Goal: Task Accomplishment & Management: Manage account settings

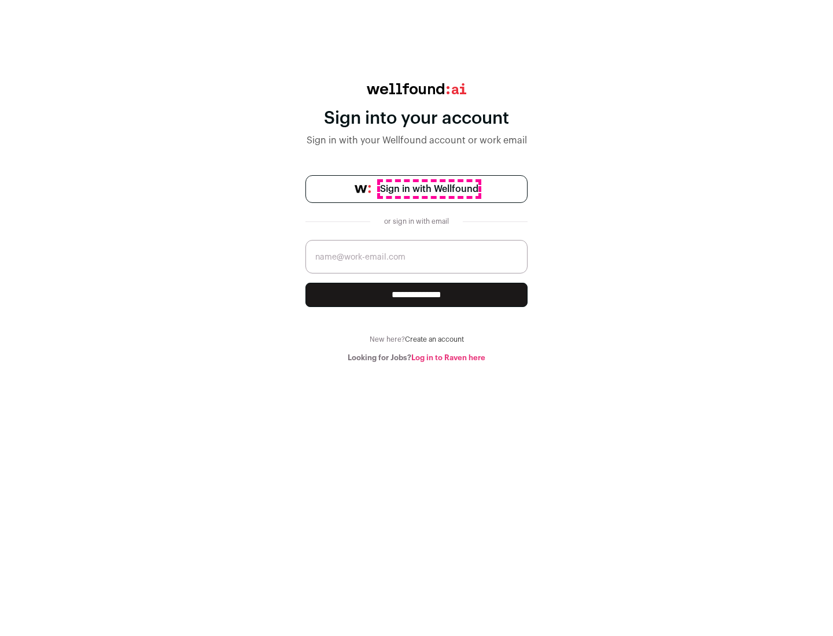
click at [428, 189] on span "Sign in with Wellfound" at bounding box center [429, 189] width 98 height 14
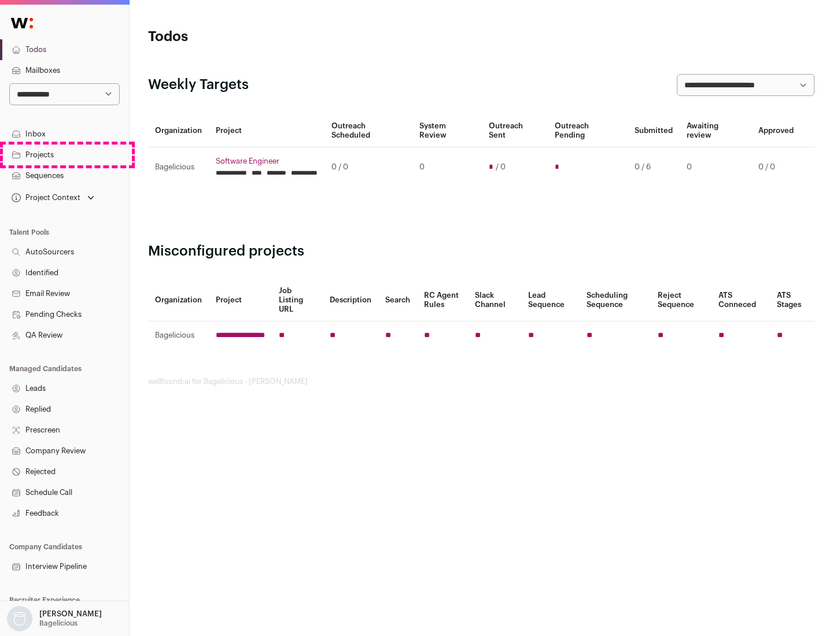
click at [64, 154] on link "Projects" at bounding box center [64, 155] width 129 height 21
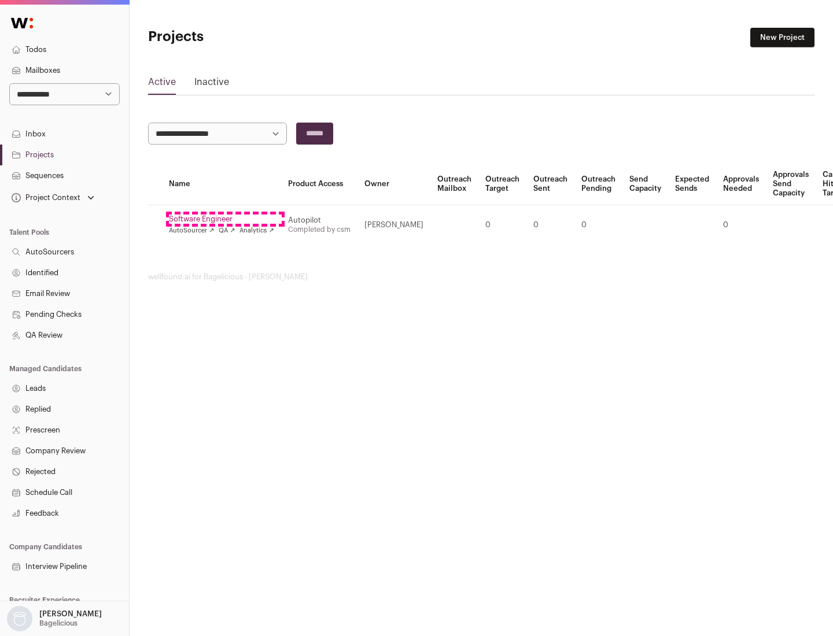
click at [225, 219] on link "Software Engineer" at bounding box center [221, 219] width 105 height 9
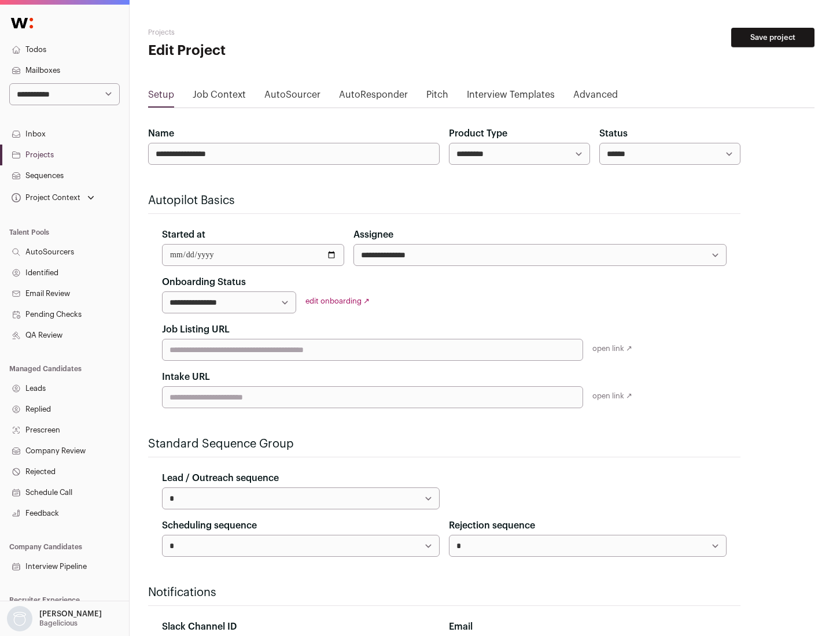
click at [772, 38] on button "Save project" at bounding box center [772, 38] width 83 height 20
